Goal: Navigation & Orientation: Find specific page/section

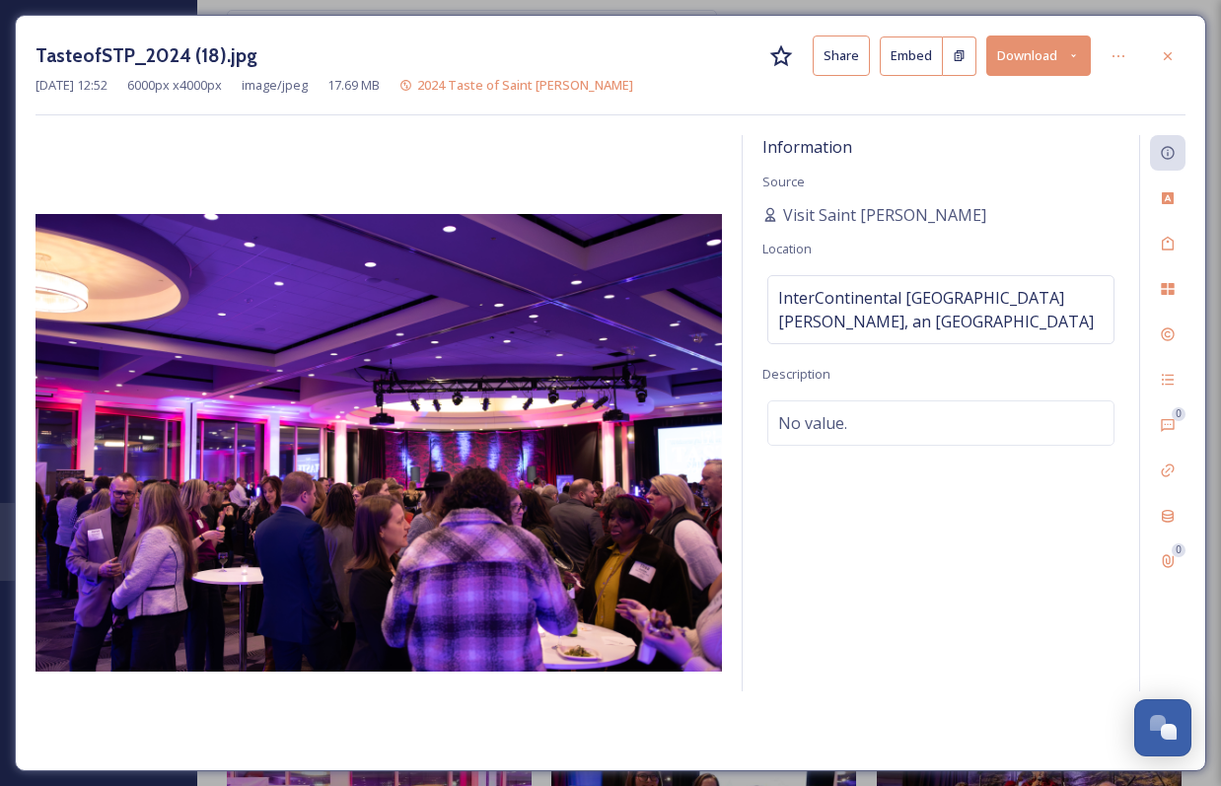
scroll to position [3361, 0]
click at [1182, 56] on div at bounding box center [1168, 56] width 36 height 36
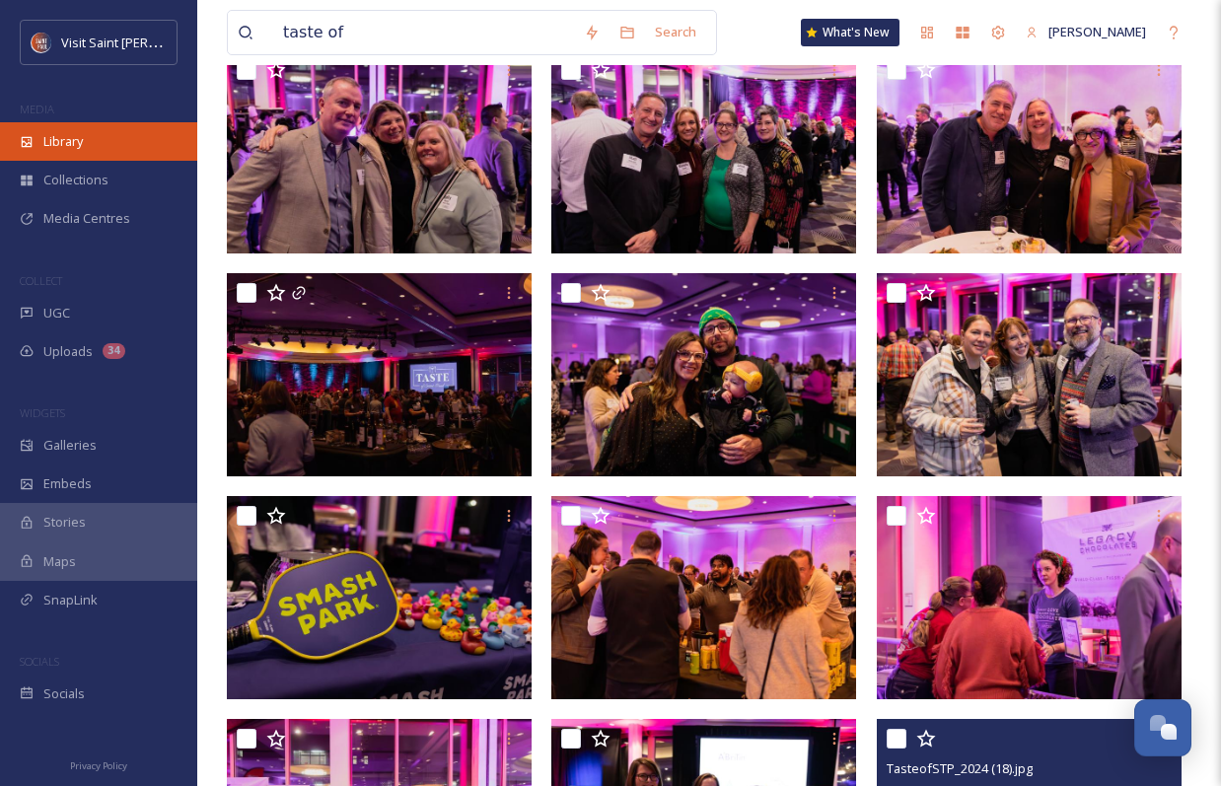
click at [72, 151] on div "Library" at bounding box center [98, 141] width 197 height 38
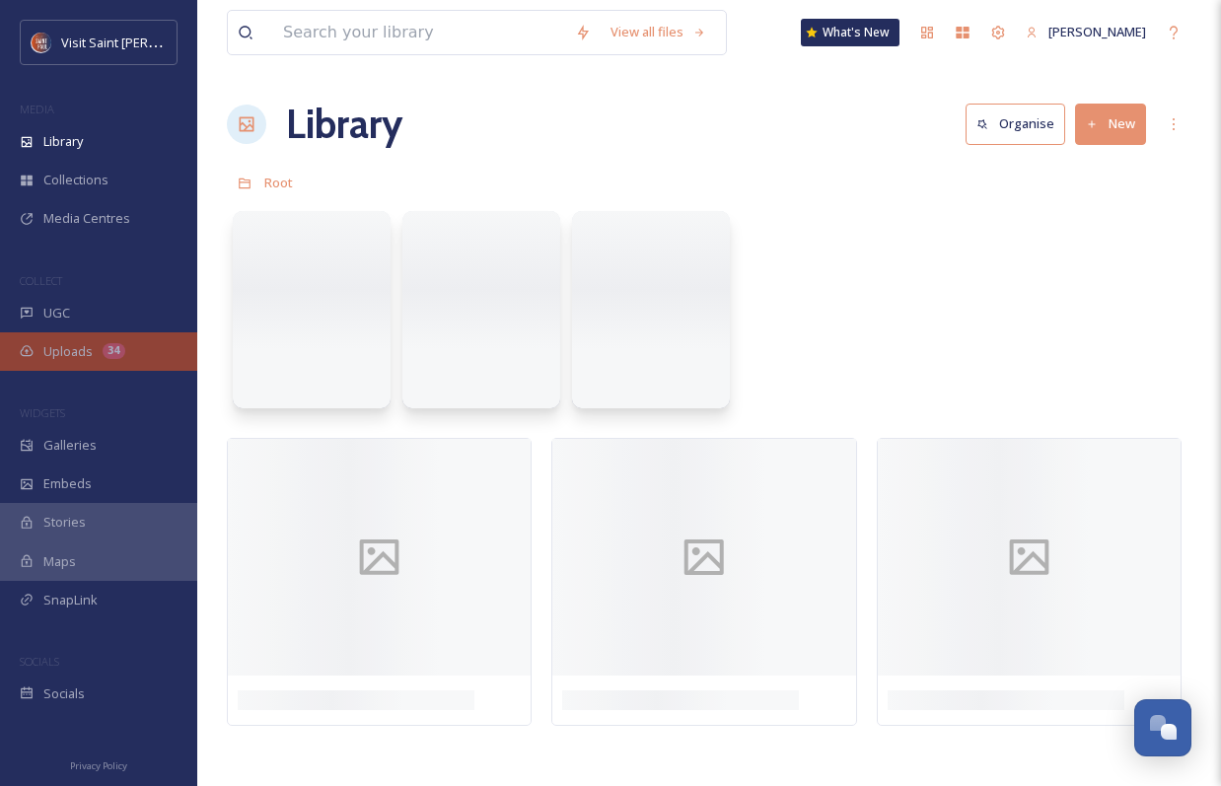
click at [69, 350] on span "Uploads" at bounding box center [67, 351] width 49 height 19
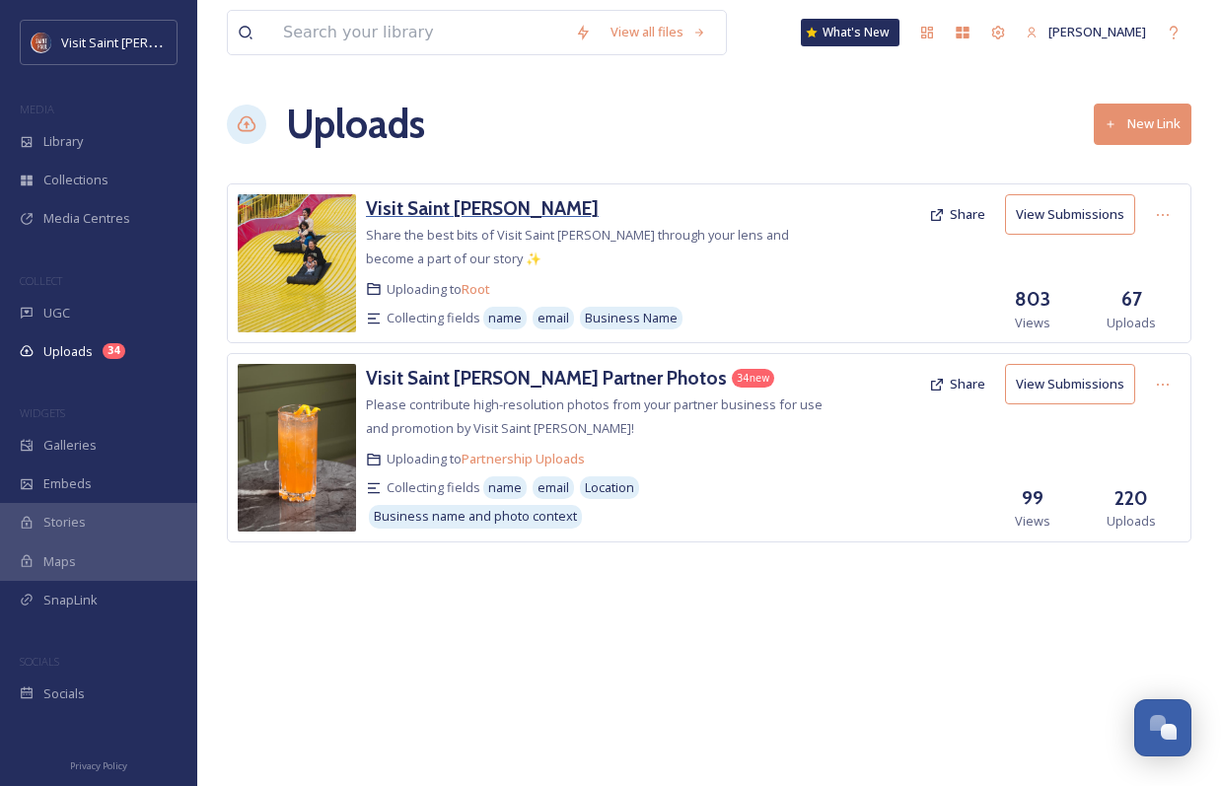
click at [411, 210] on h3 "Visit Saint [PERSON_NAME]" at bounding box center [482, 208] width 233 height 24
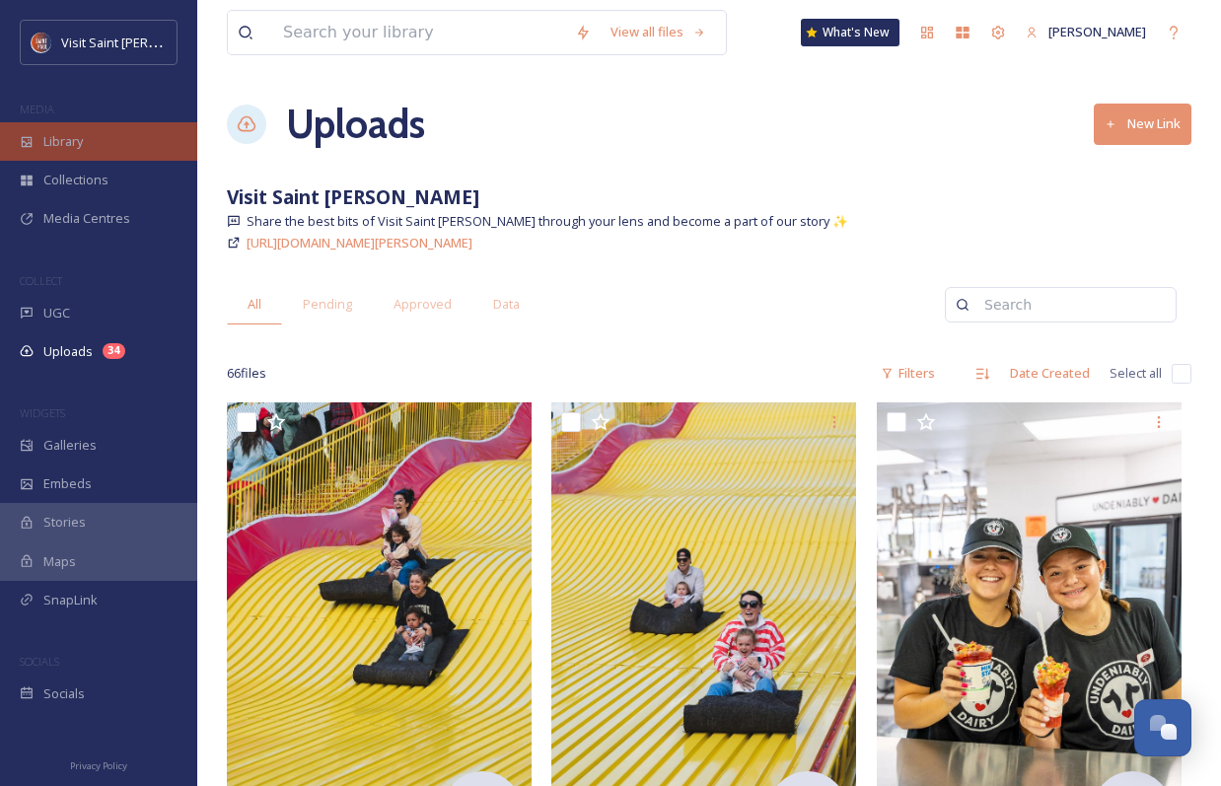
click at [81, 132] on span "Library" at bounding box center [62, 141] width 39 height 19
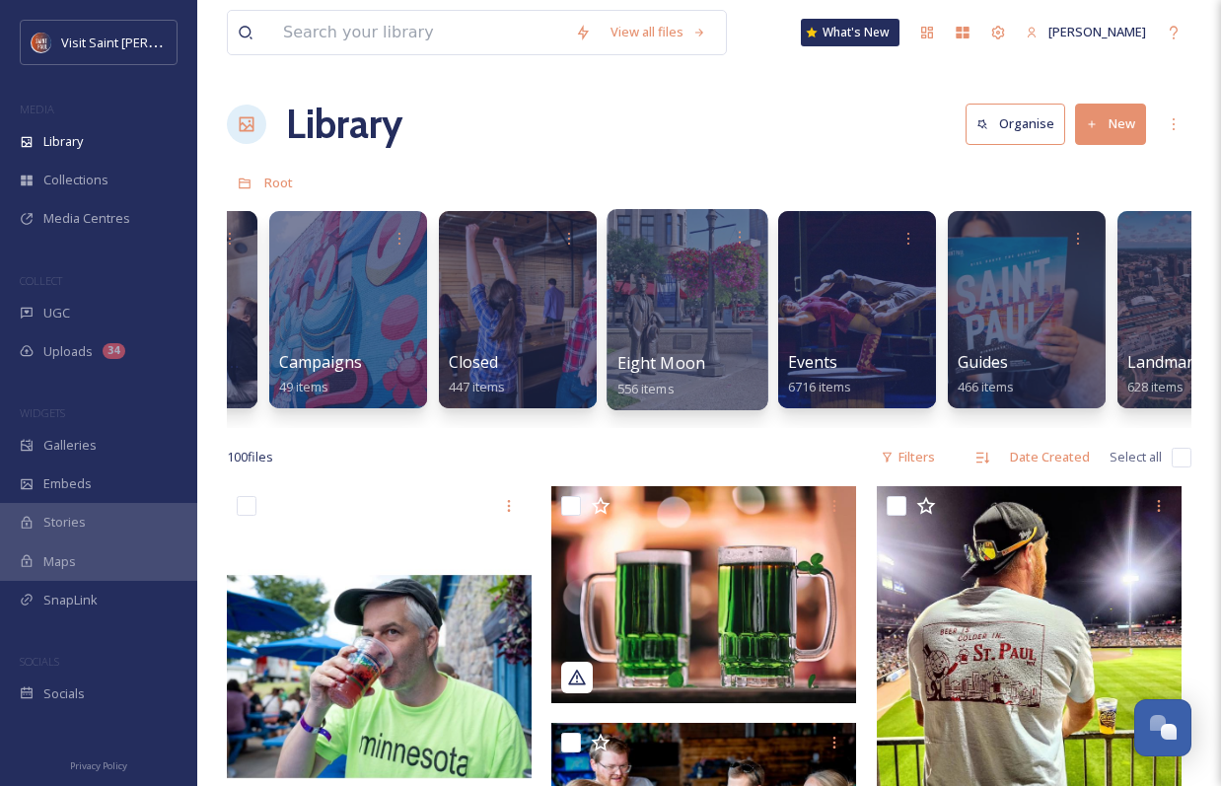
scroll to position [0, 961]
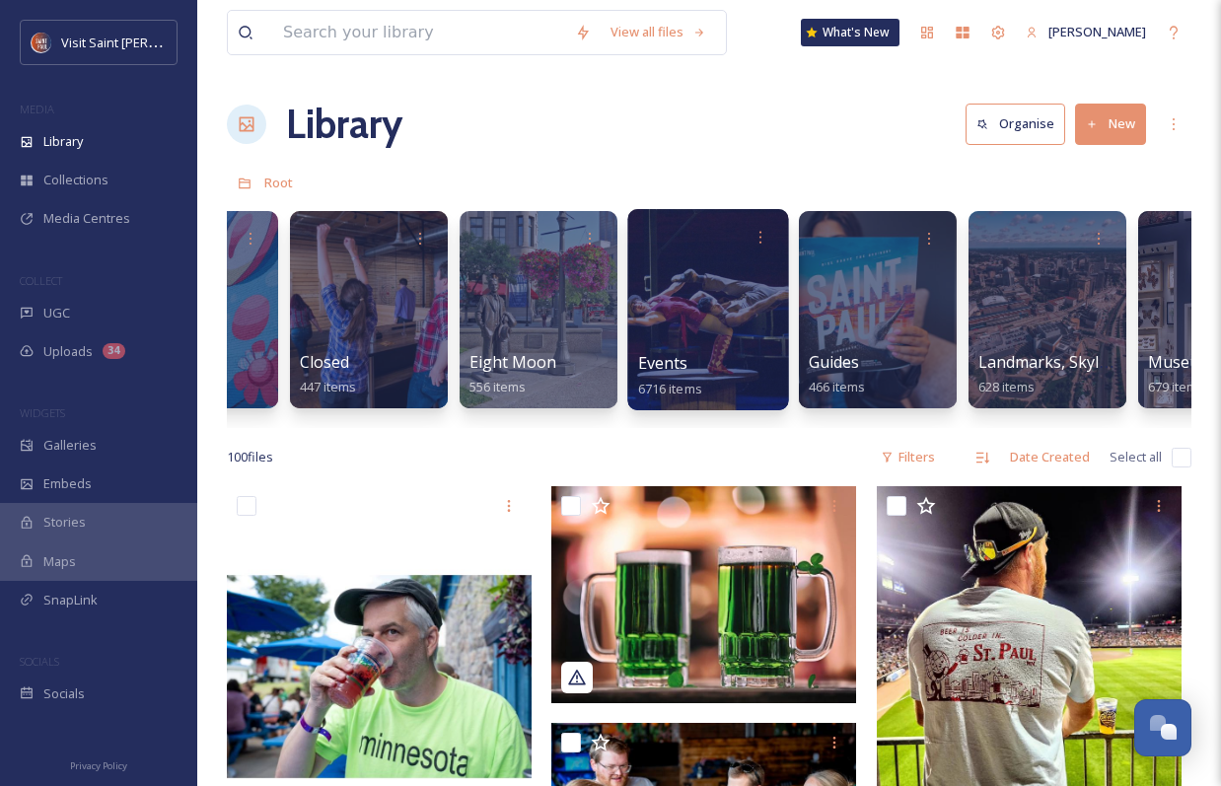
click at [672, 347] on div at bounding box center [707, 309] width 161 height 201
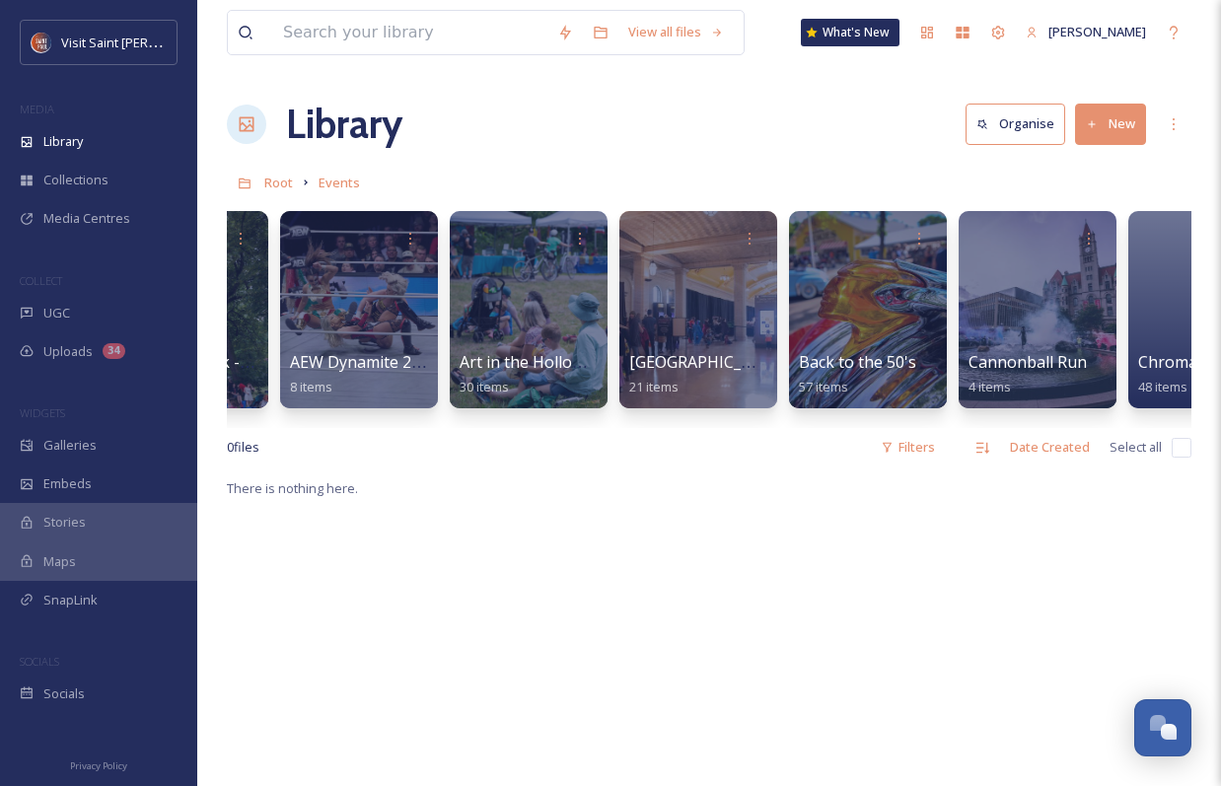
scroll to position [0, 140]
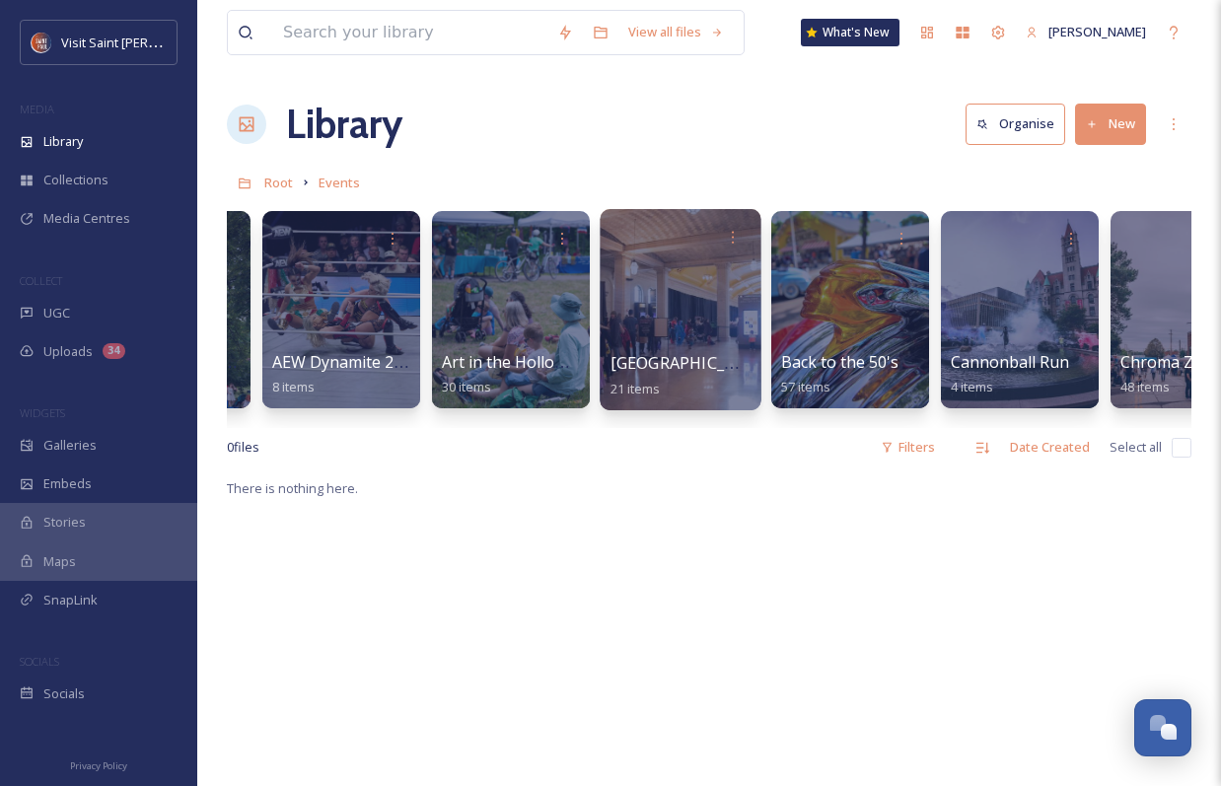
click at [658, 340] on div at bounding box center [680, 309] width 161 height 201
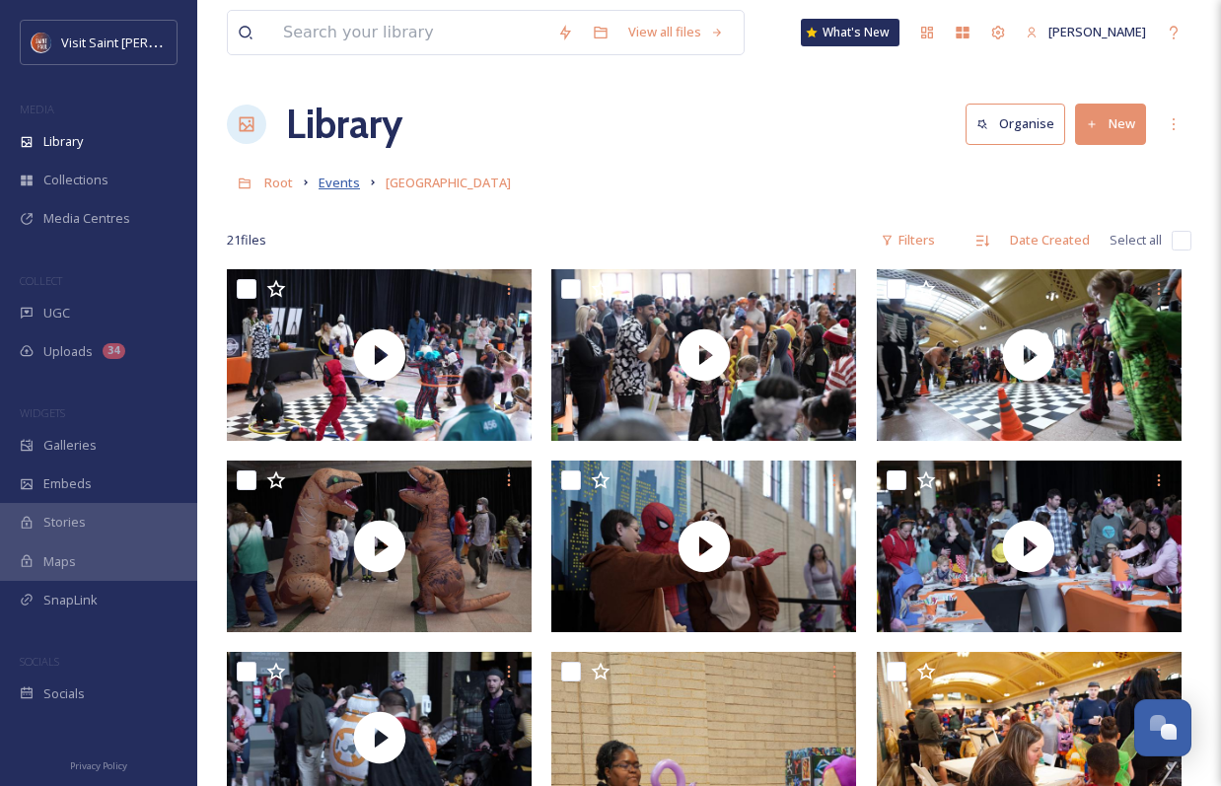
click at [338, 183] on span "Events" at bounding box center [339, 183] width 41 height 18
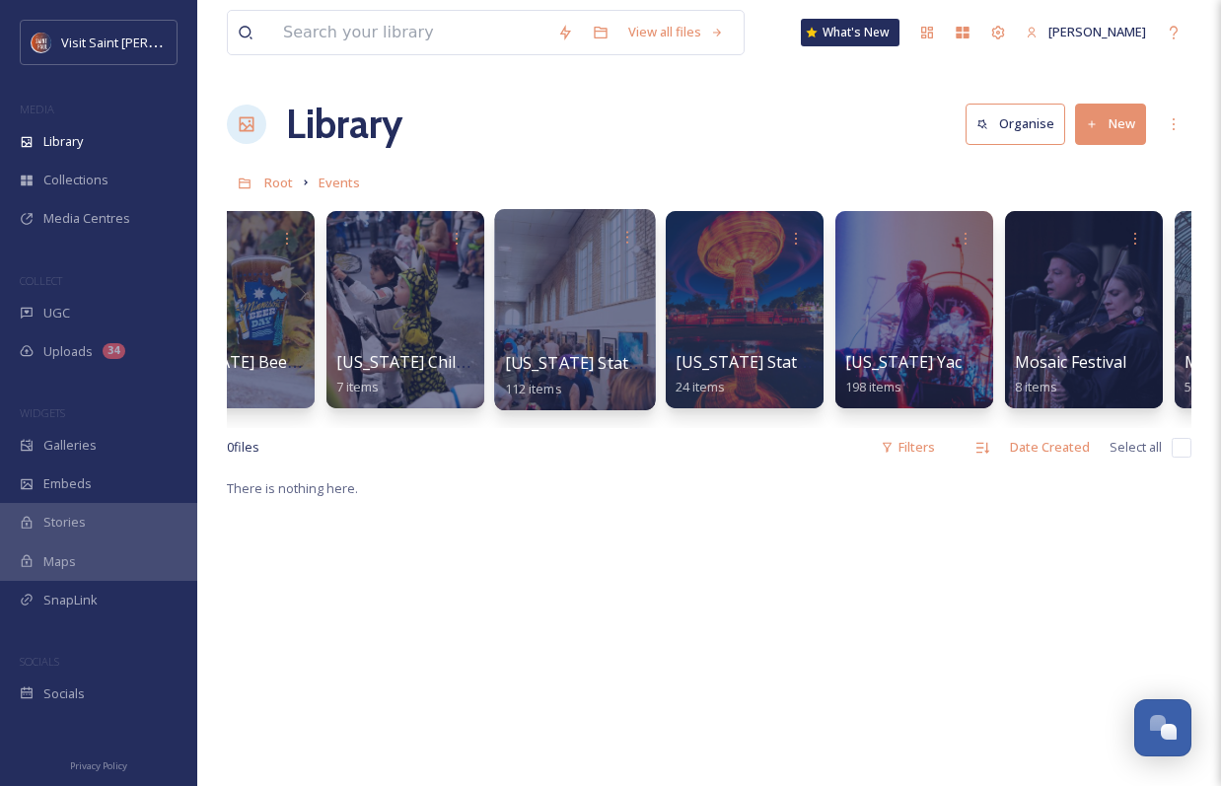
scroll to position [0, 7864]
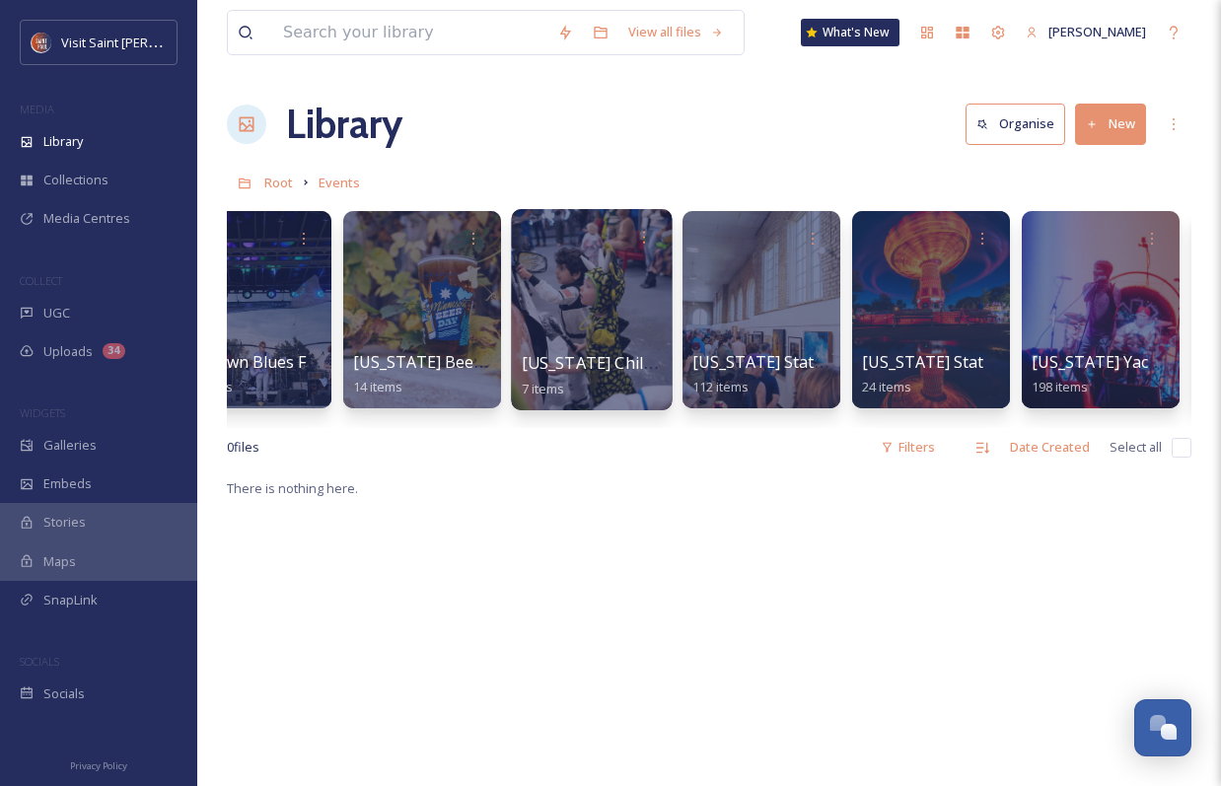
click at [621, 307] on div at bounding box center [591, 309] width 161 height 201
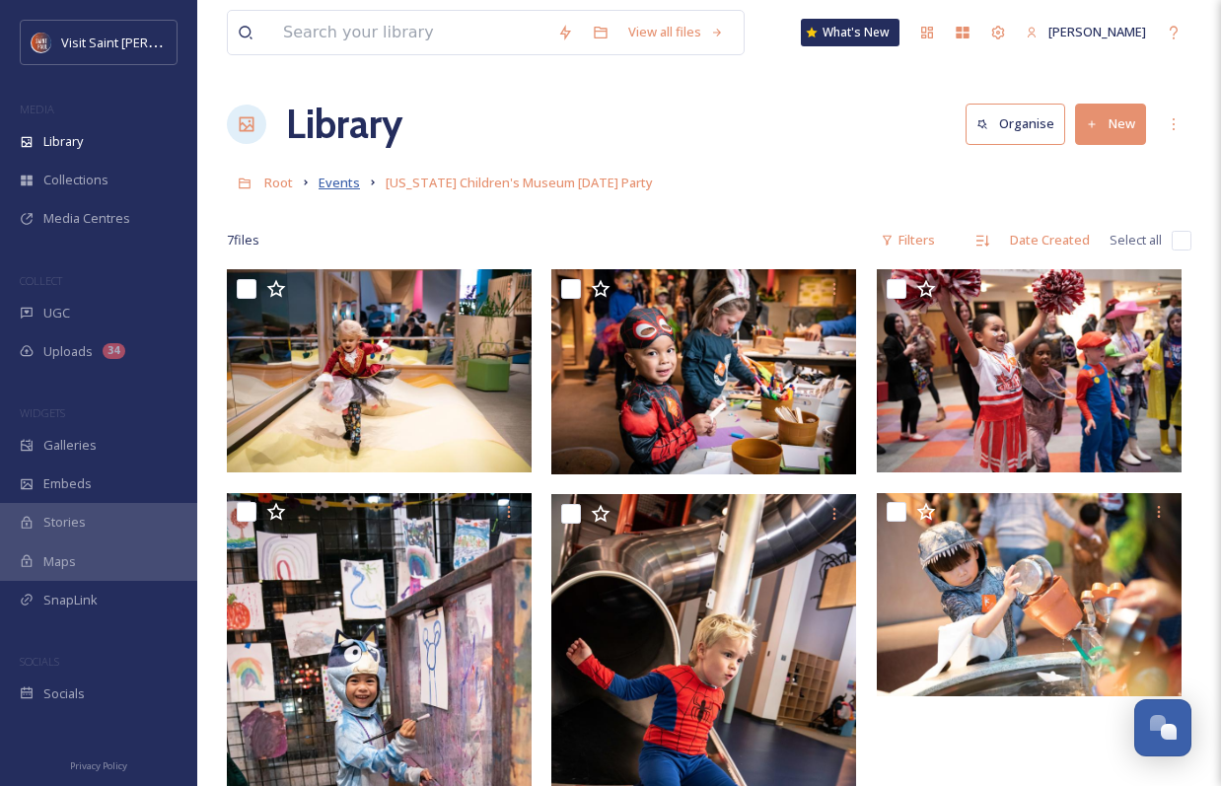
click at [341, 181] on span "Events" at bounding box center [339, 183] width 41 height 18
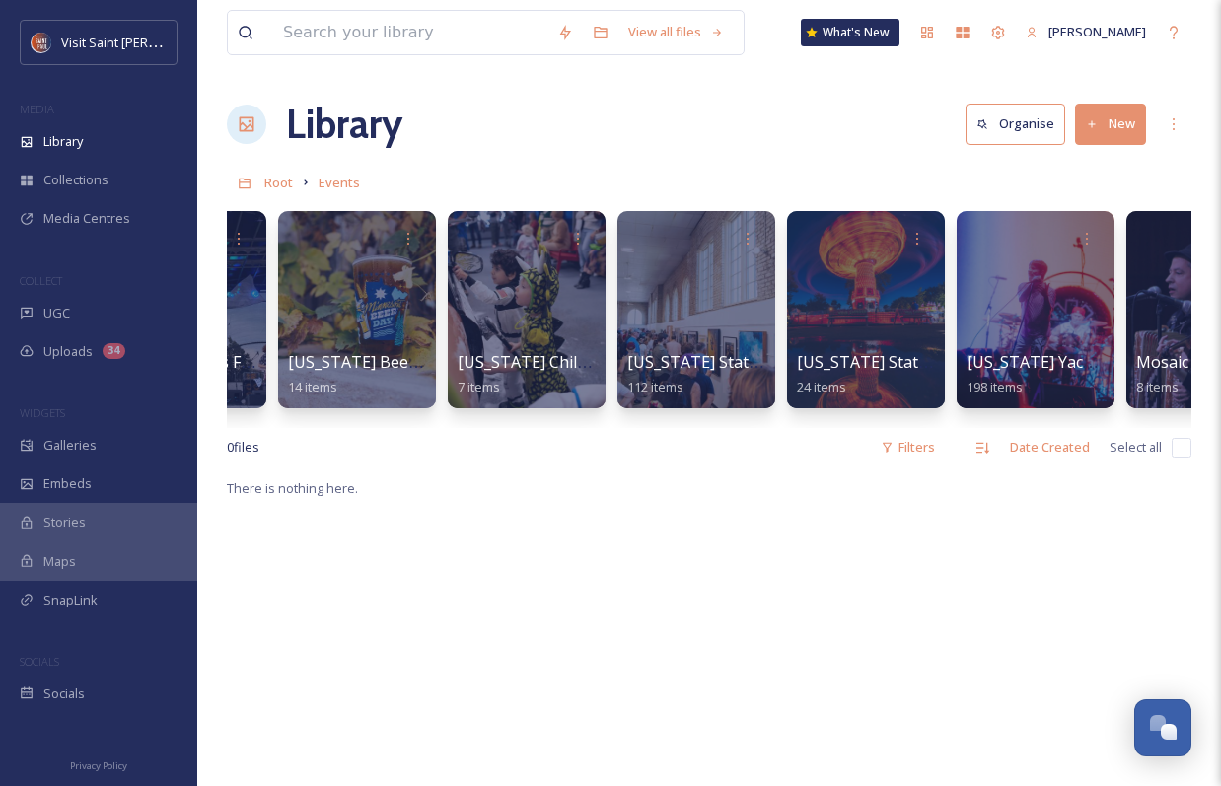
scroll to position [0, 7883]
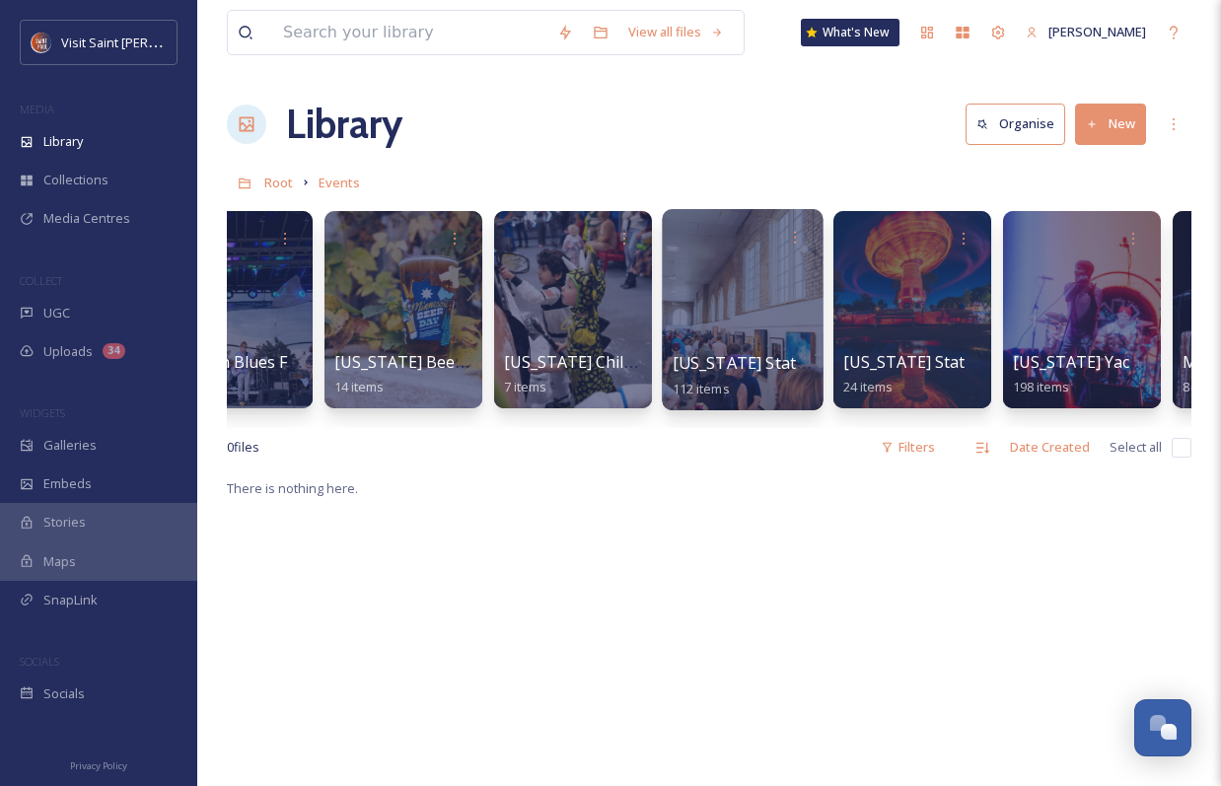
click at [764, 311] on div at bounding box center [742, 309] width 161 height 201
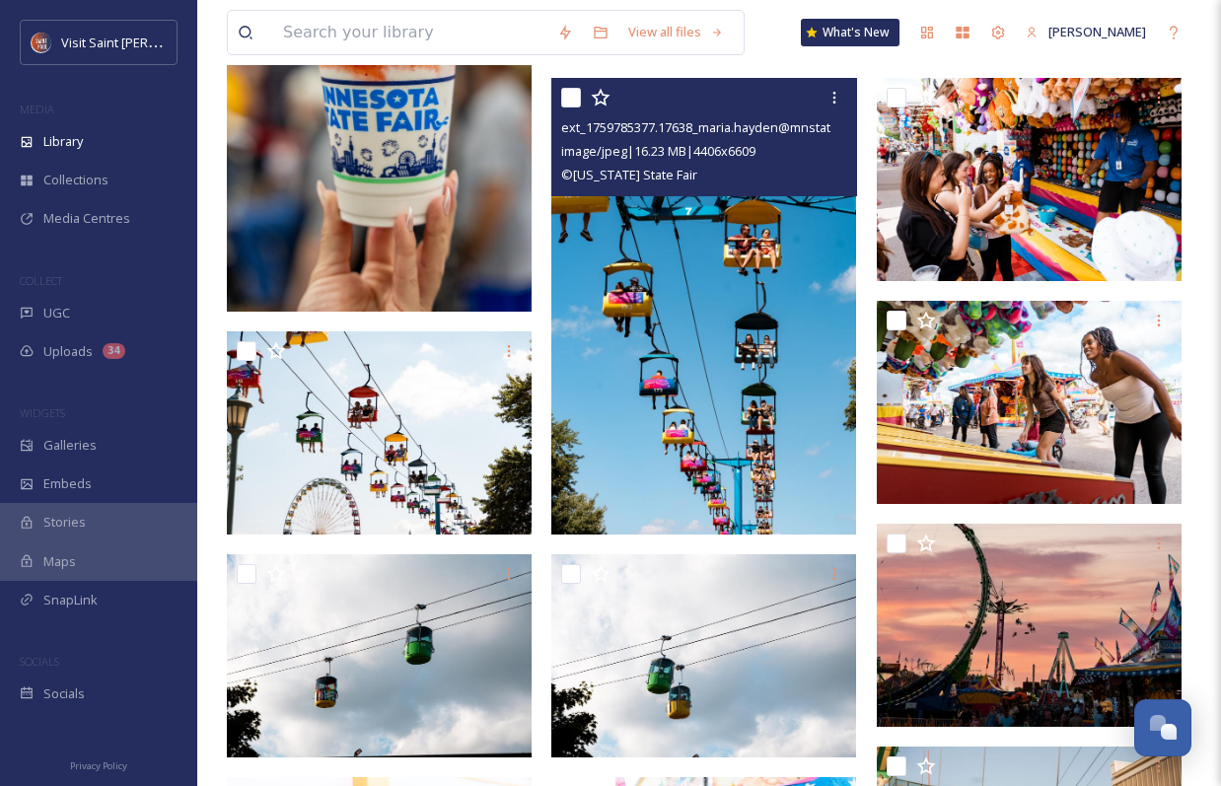
scroll to position [863, 0]
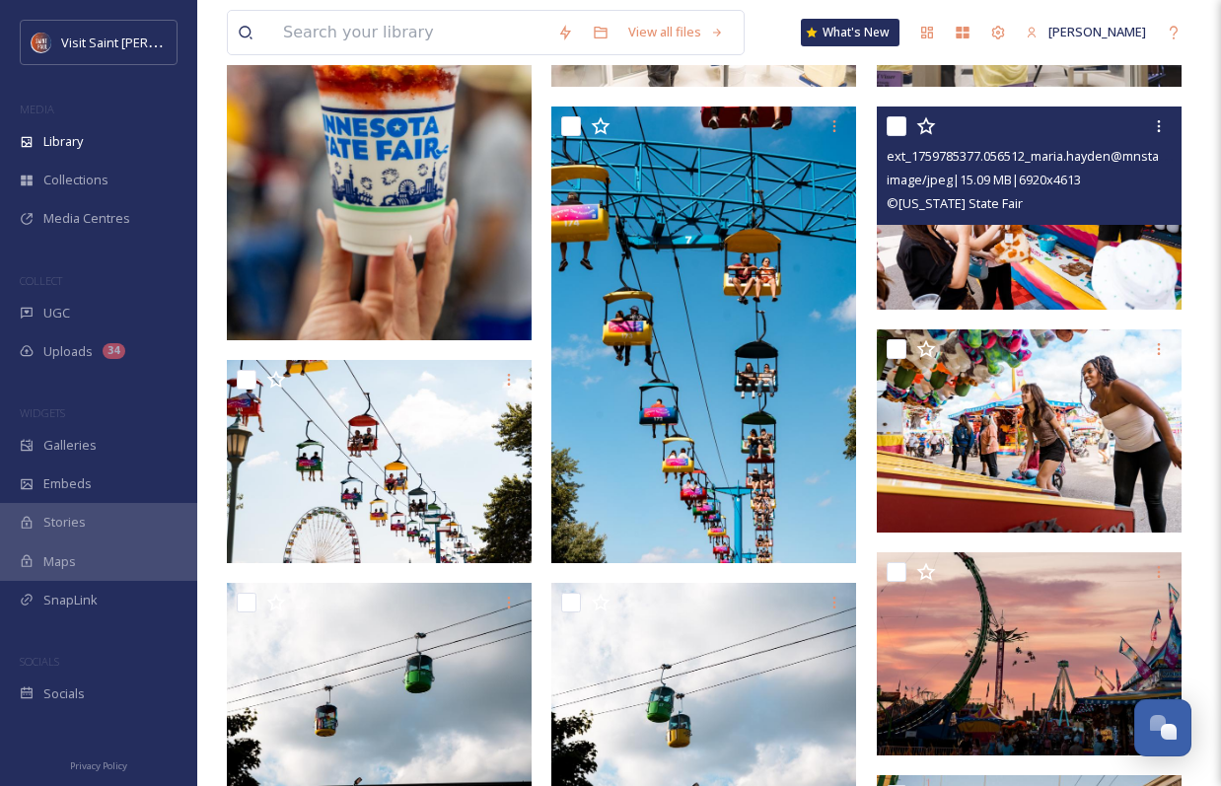
click at [1026, 269] on img at bounding box center [1029, 208] width 305 height 203
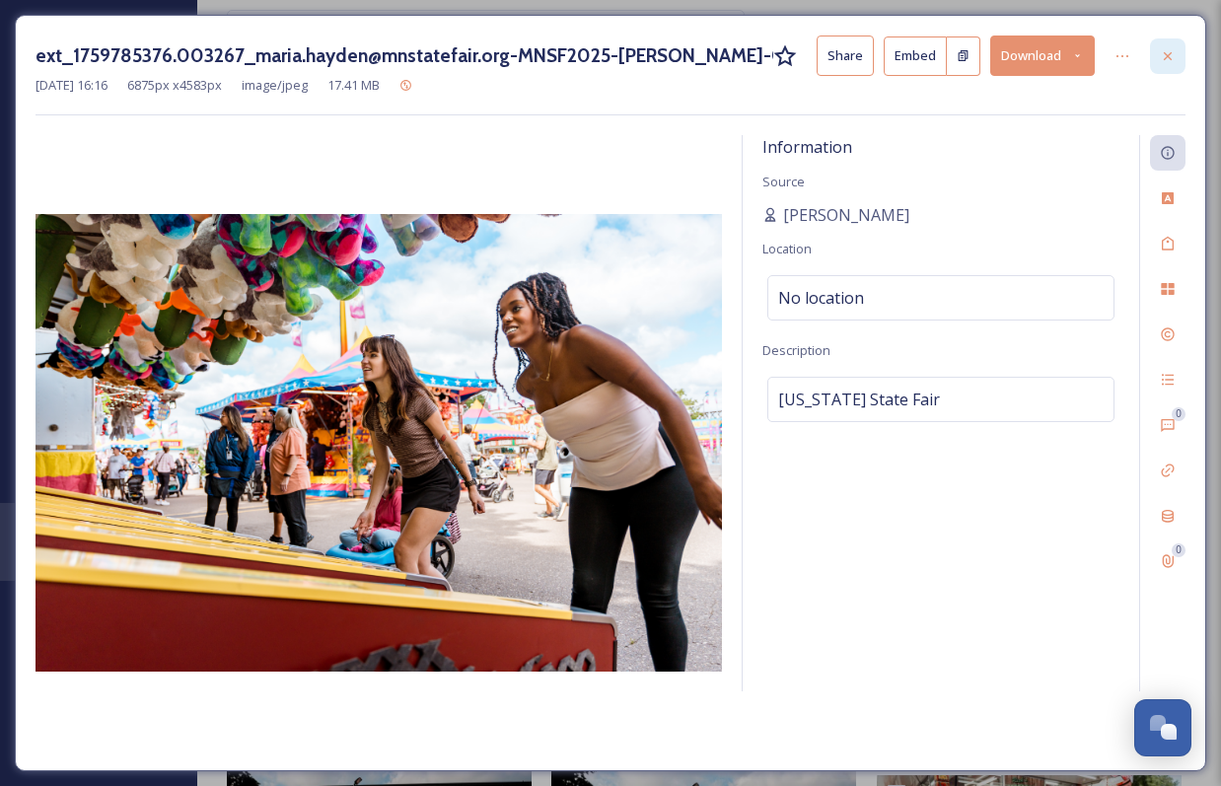
click at [1163, 53] on icon at bounding box center [1168, 56] width 16 height 16
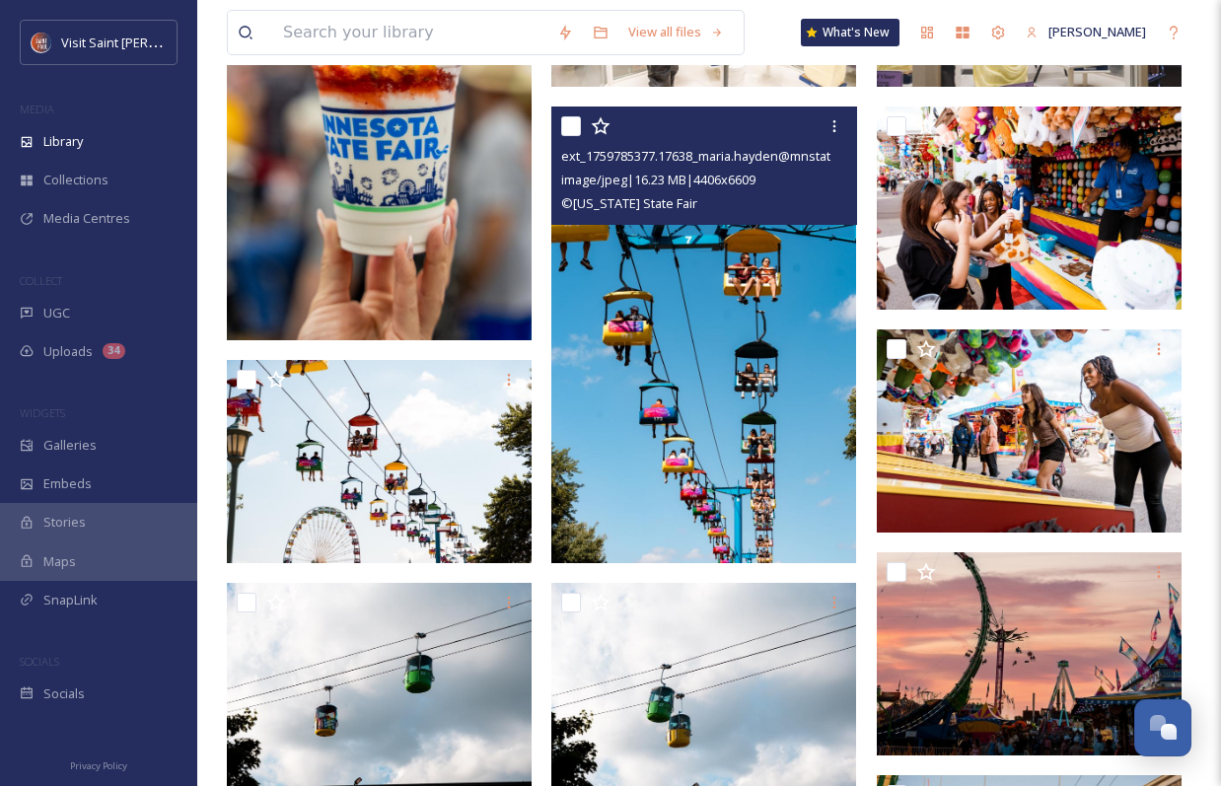
click at [728, 352] on img at bounding box center [703, 336] width 305 height 458
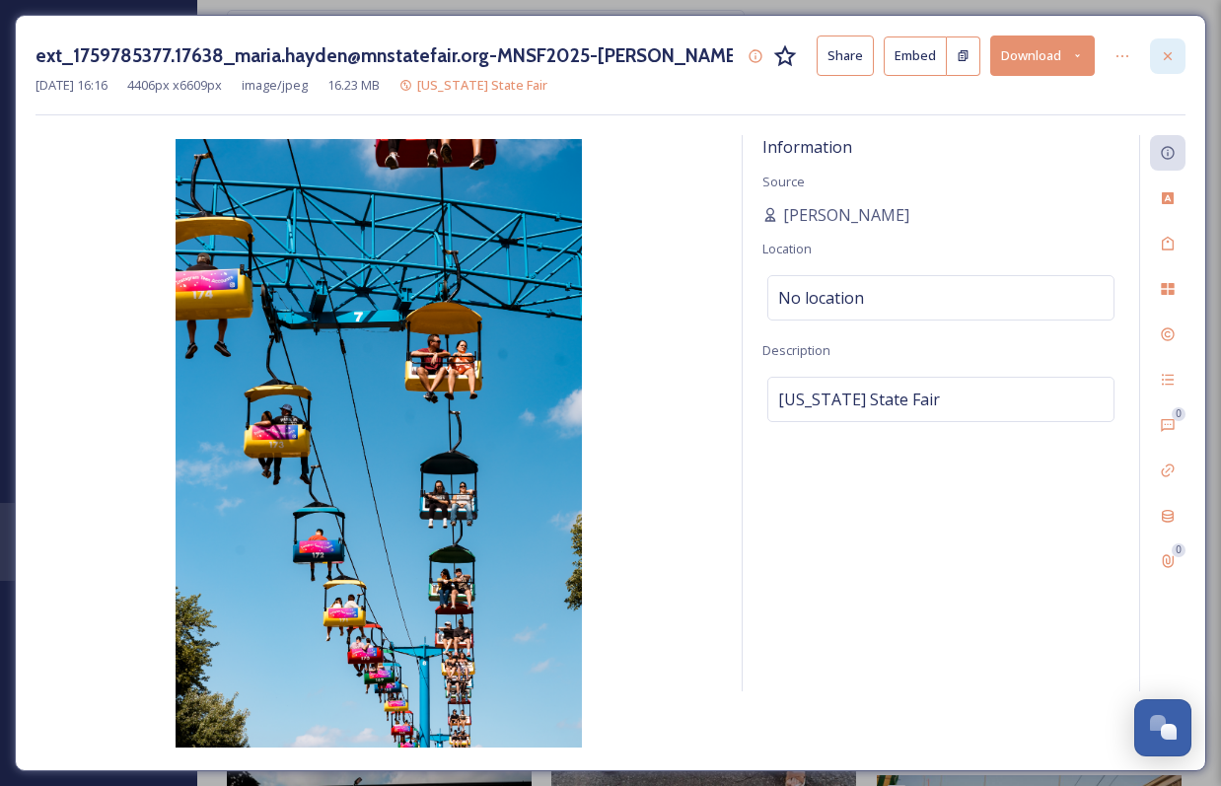
click at [1175, 52] on icon at bounding box center [1168, 56] width 16 height 16
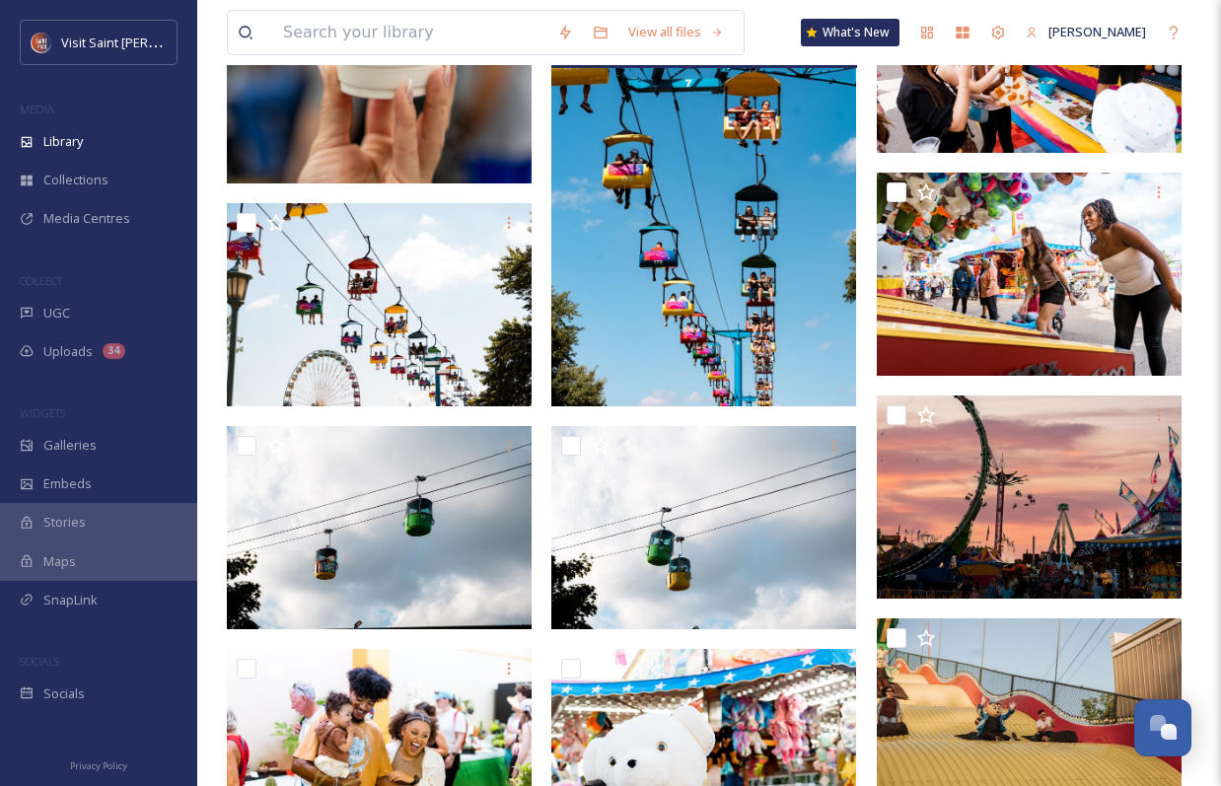
scroll to position [1062, 0]
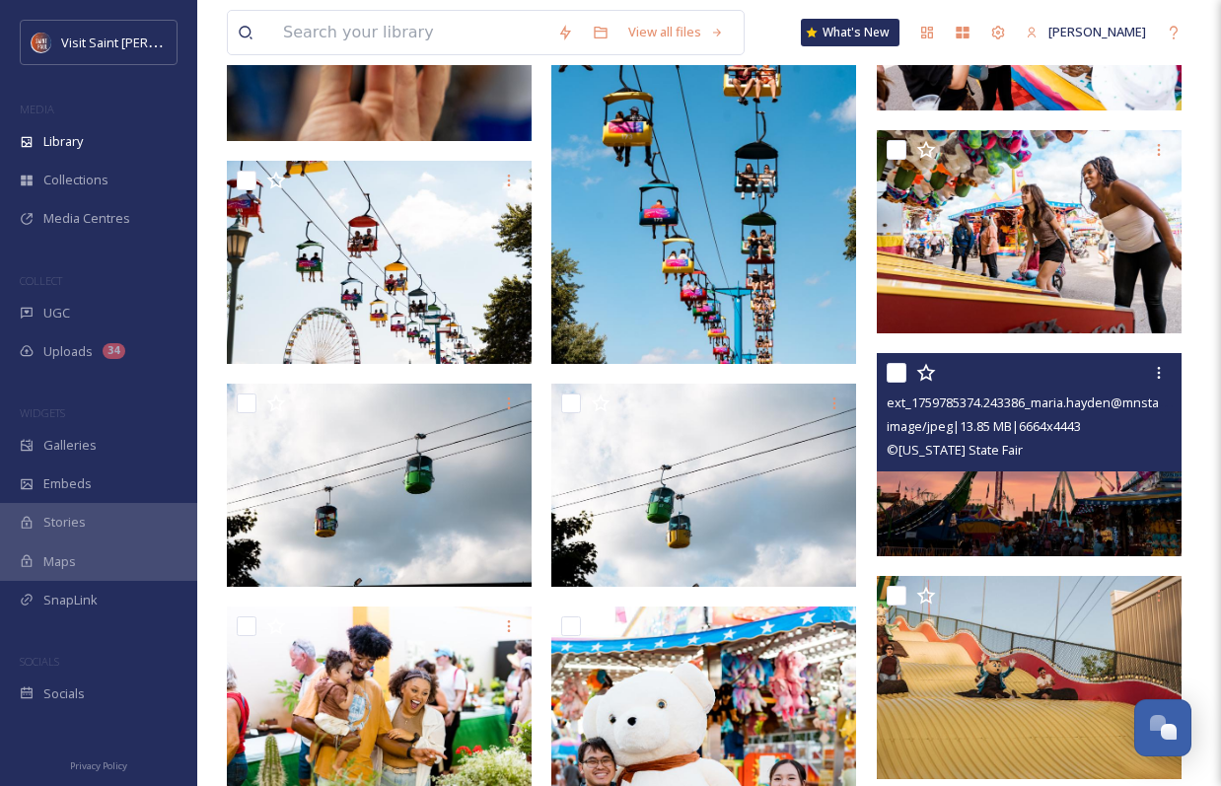
click at [1001, 458] on span "© [US_STATE] State Fair" at bounding box center [955, 450] width 136 height 18
click at [1000, 481] on img at bounding box center [1029, 454] width 305 height 203
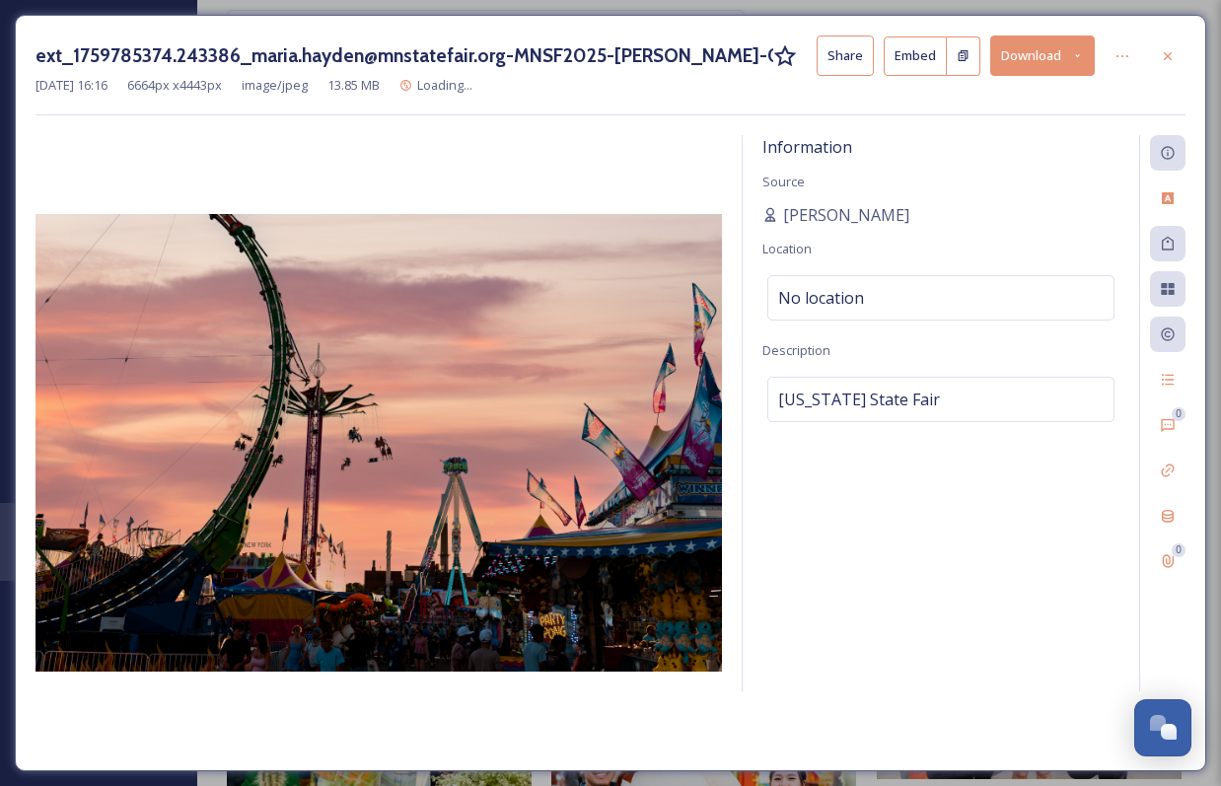
click at [1149, 40] on div "ext_1759785374.243386_maria.hayden@mnstatefair.org-MNSF2025-[PERSON_NAME]-01748…" at bounding box center [611, 56] width 1150 height 40
click at [1153, 50] on div at bounding box center [1168, 56] width 36 height 36
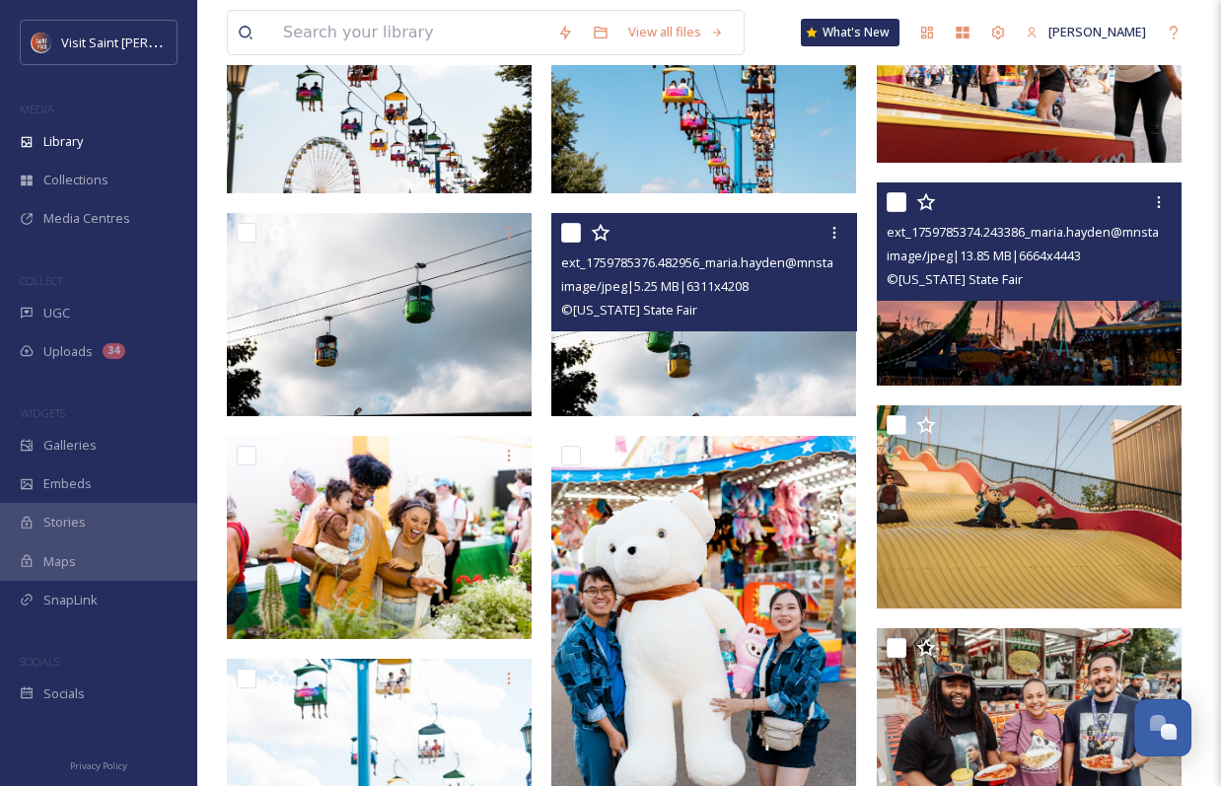
scroll to position [1380, 0]
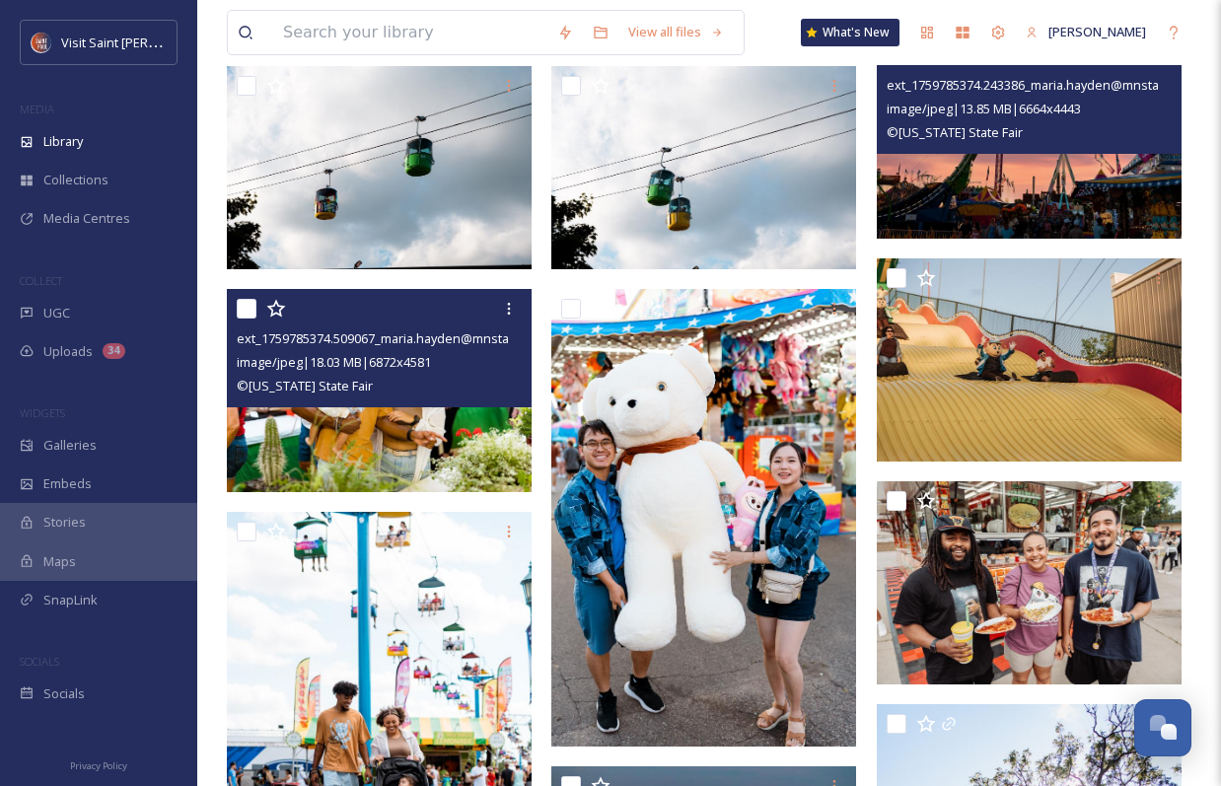
click at [323, 408] on img at bounding box center [379, 390] width 305 height 203
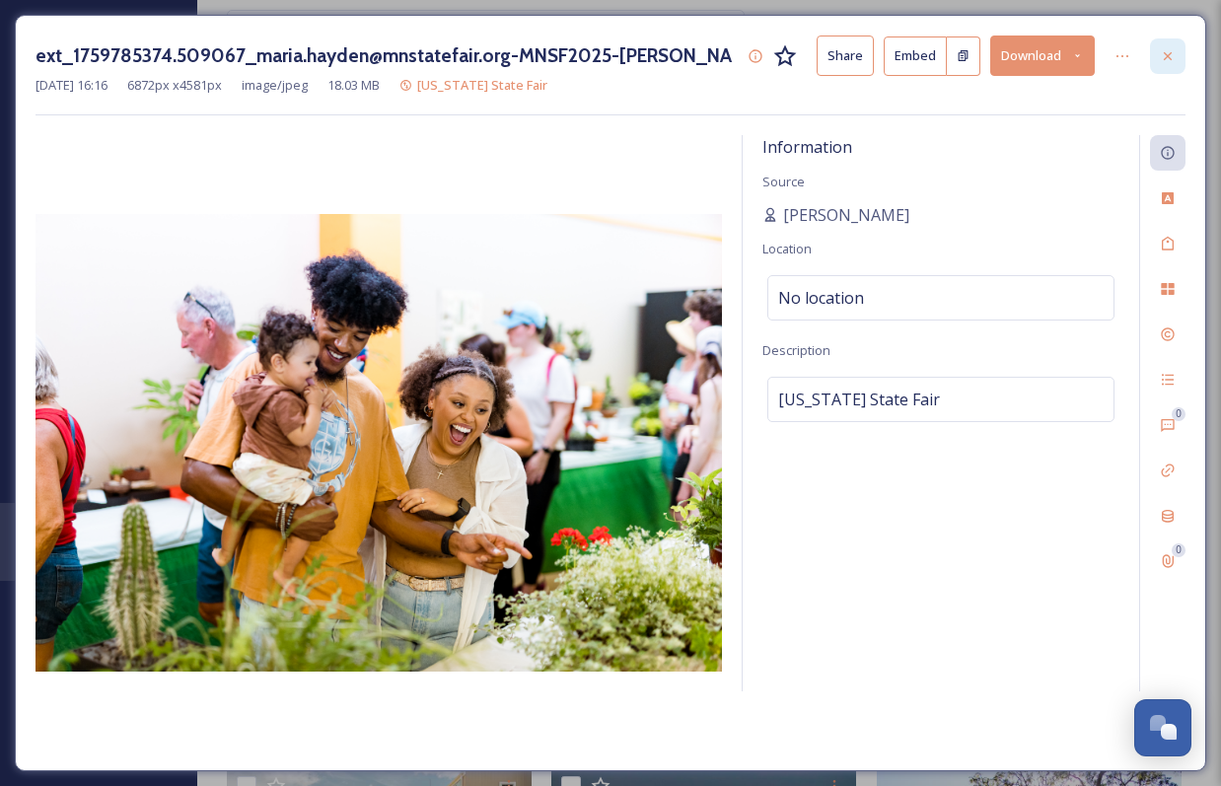
click at [1157, 64] on div at bounding box center [1168, 56] width 36 height 36
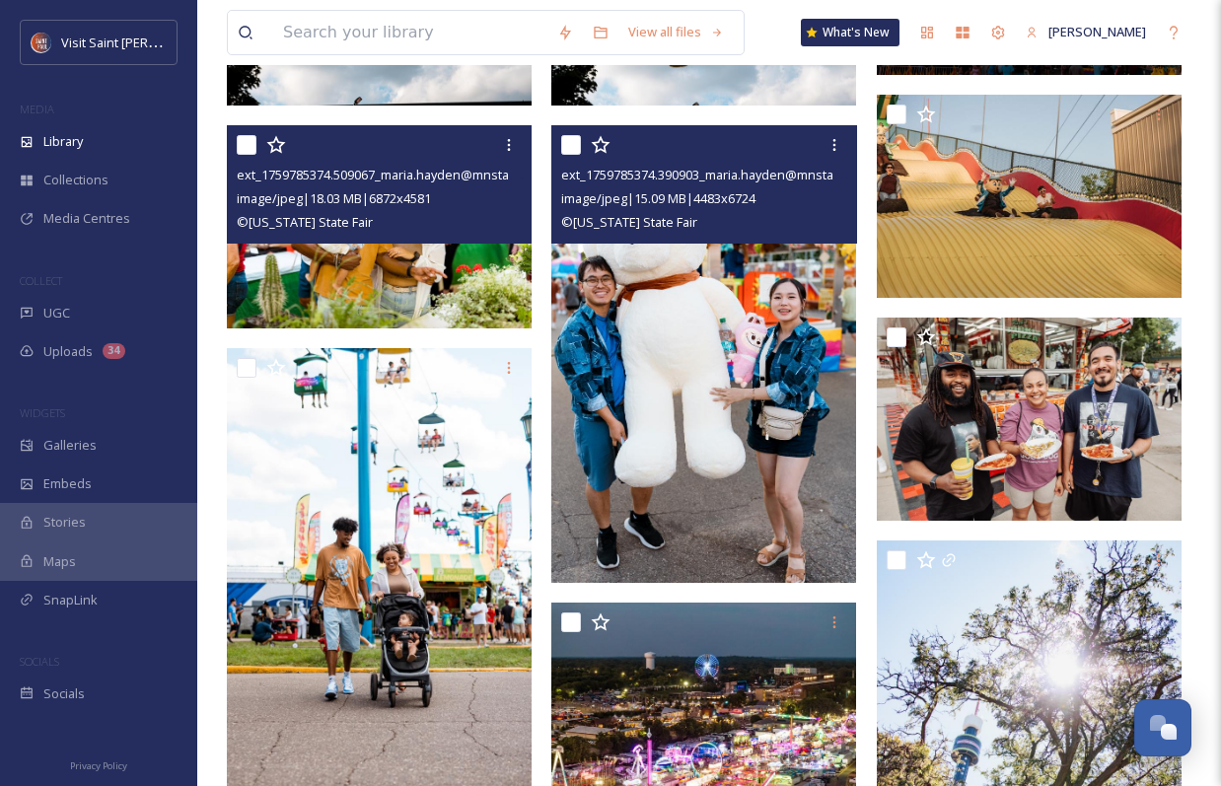
scroll to position [1539, 0]
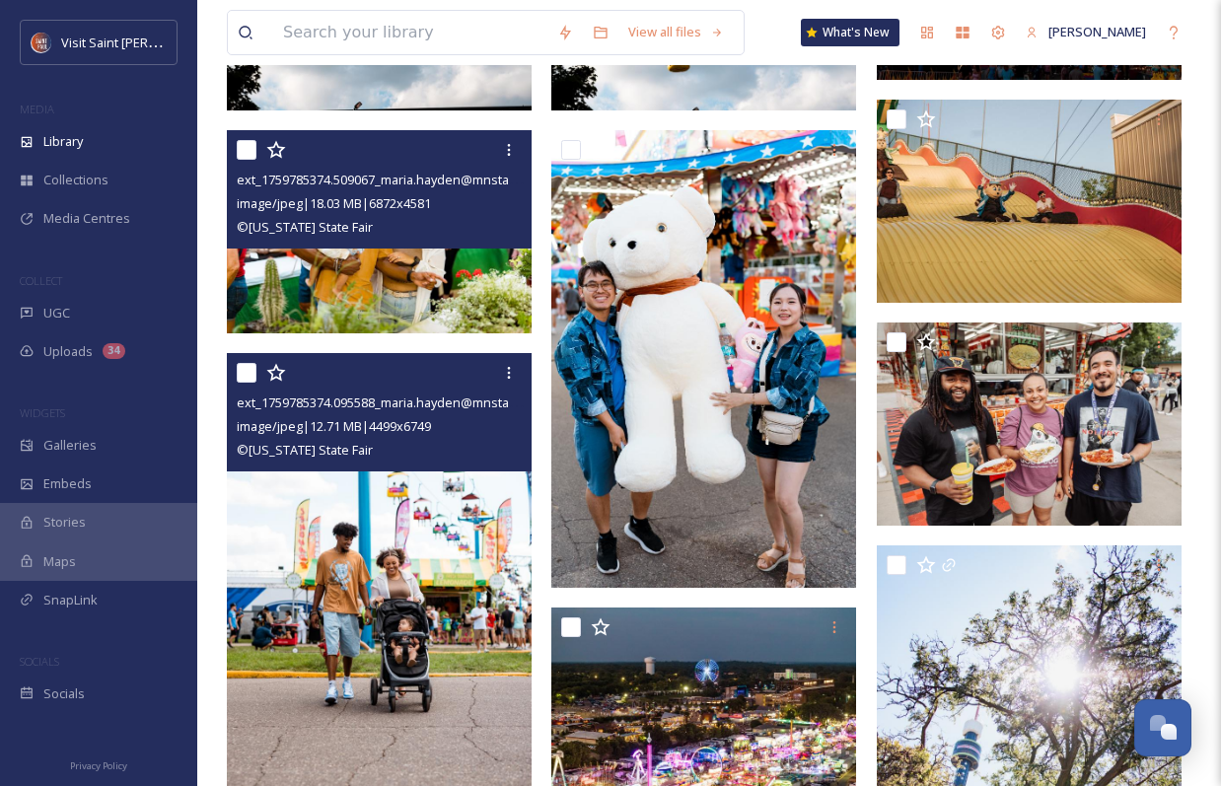
click at [350, 600] on img at bounding box center [379, 582] width 305 height 458
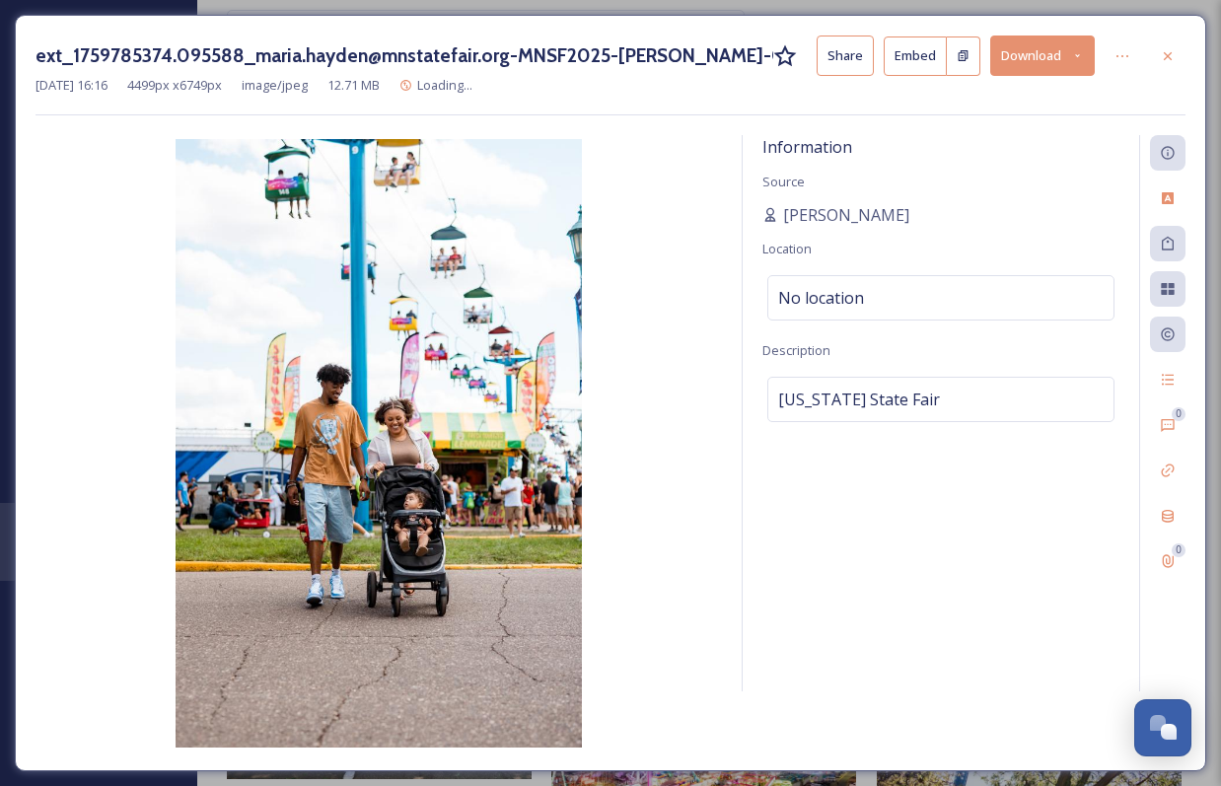
click at [350, 600] on img at bounding box center [379, 443] width 687 height 609
click at [1165, 52] on icon at bounding box center [1168, 55] width 8 height 8
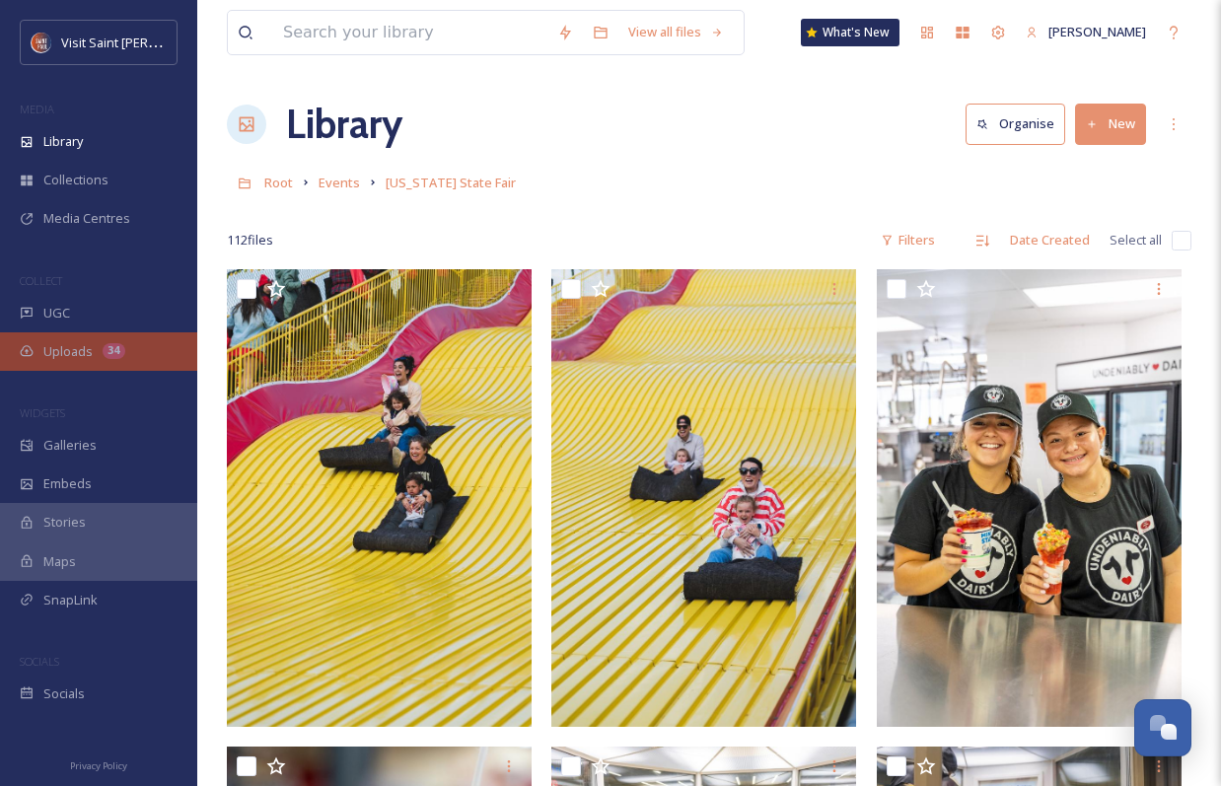
click at [37, 347] on div "Uploads 34" at bounding box center [98, 351] width 197 height 38
